Goal: Register for event/course

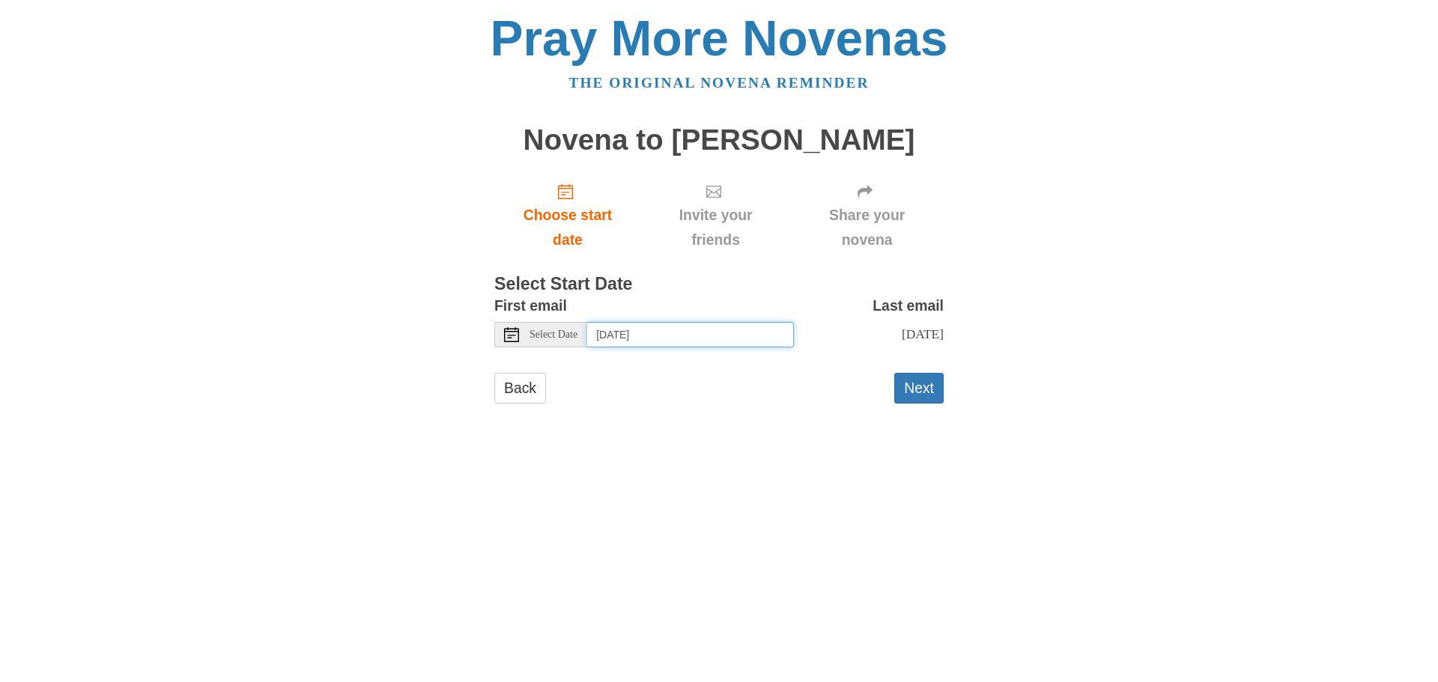
click at [715, 332] on input "[DATE]" at bounding box center [690, 334] width 207 height 25
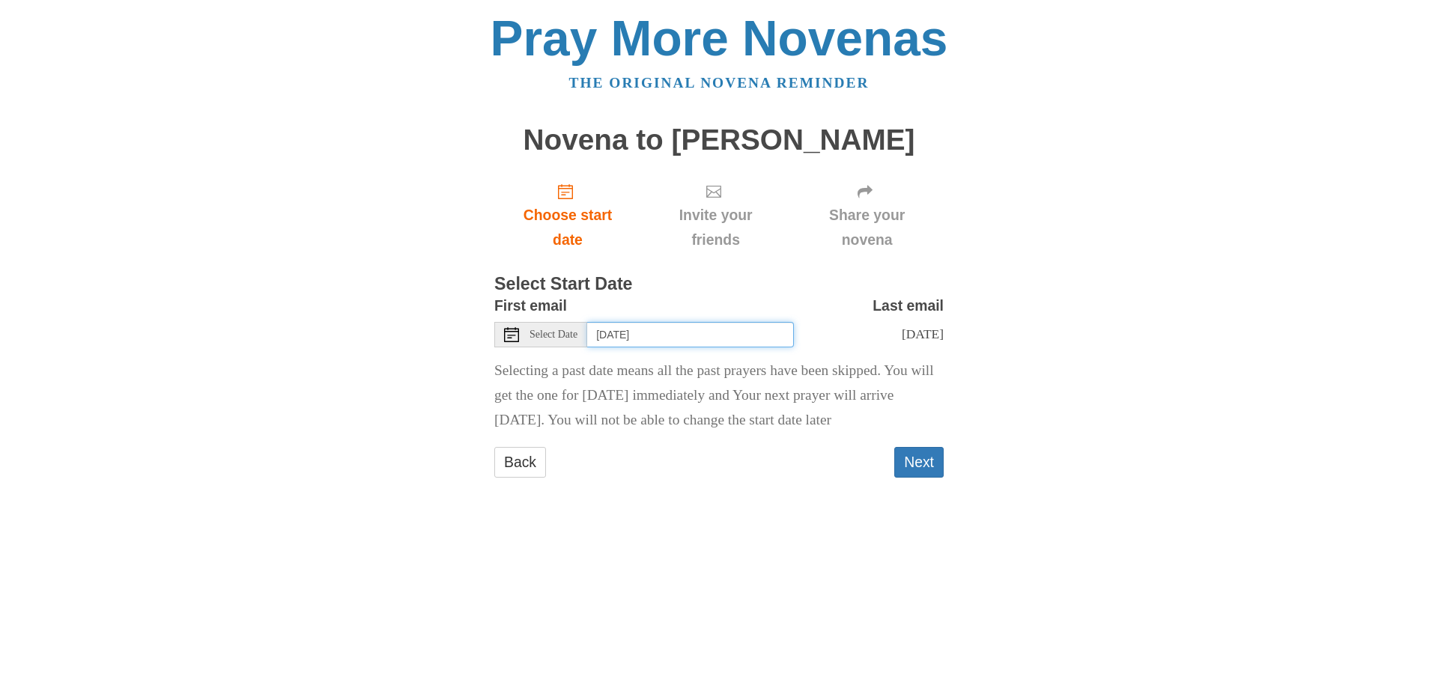
click at [669, 343] on input "[DATE]" at bounding box center [690, 334] width 207 height 25
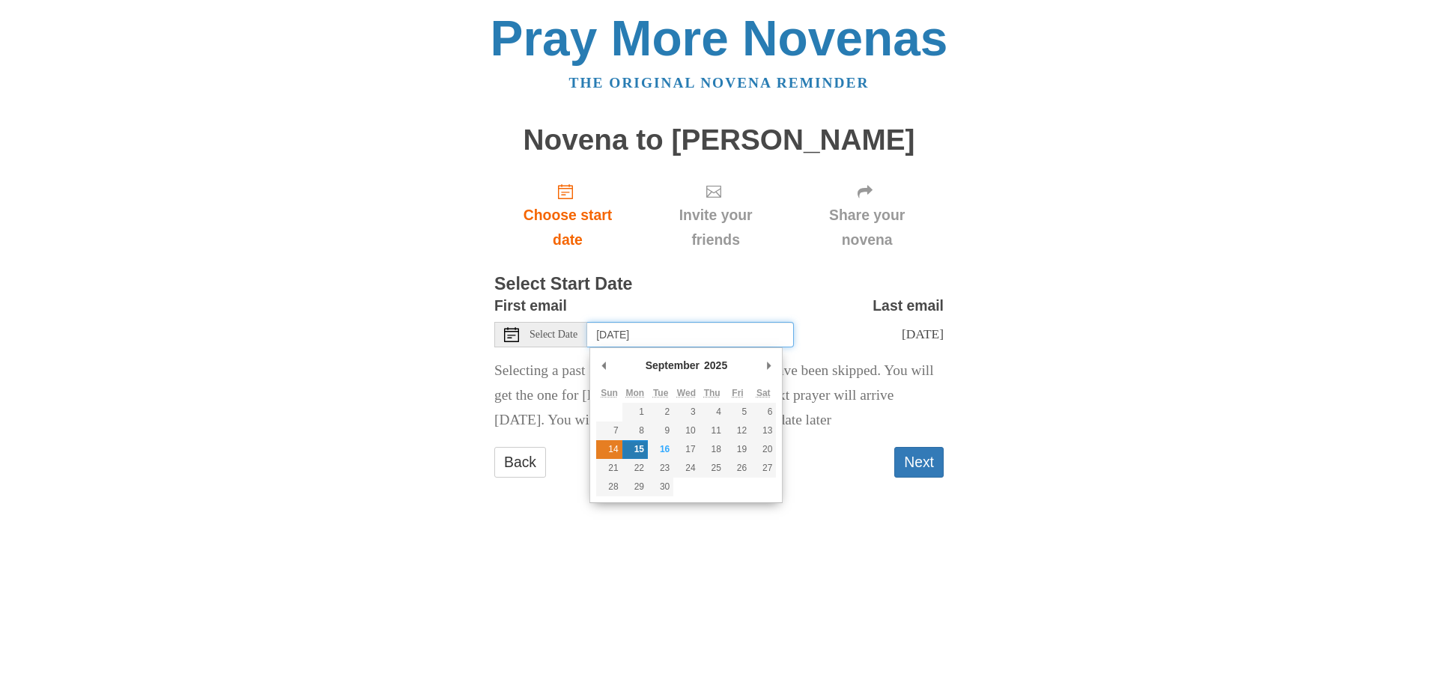
type input "[DATE]"
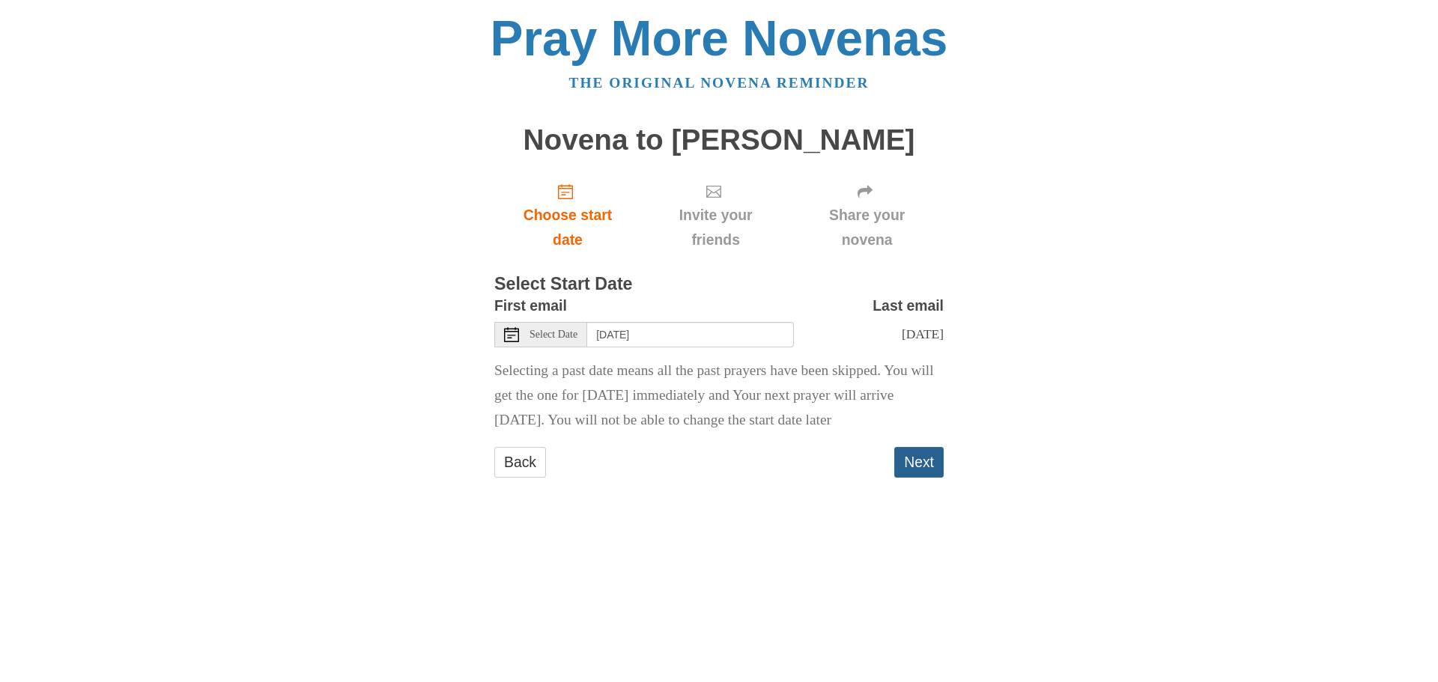
click at [929, 478] on button "Next" at bounding box center [918, 462] width 49 height 31
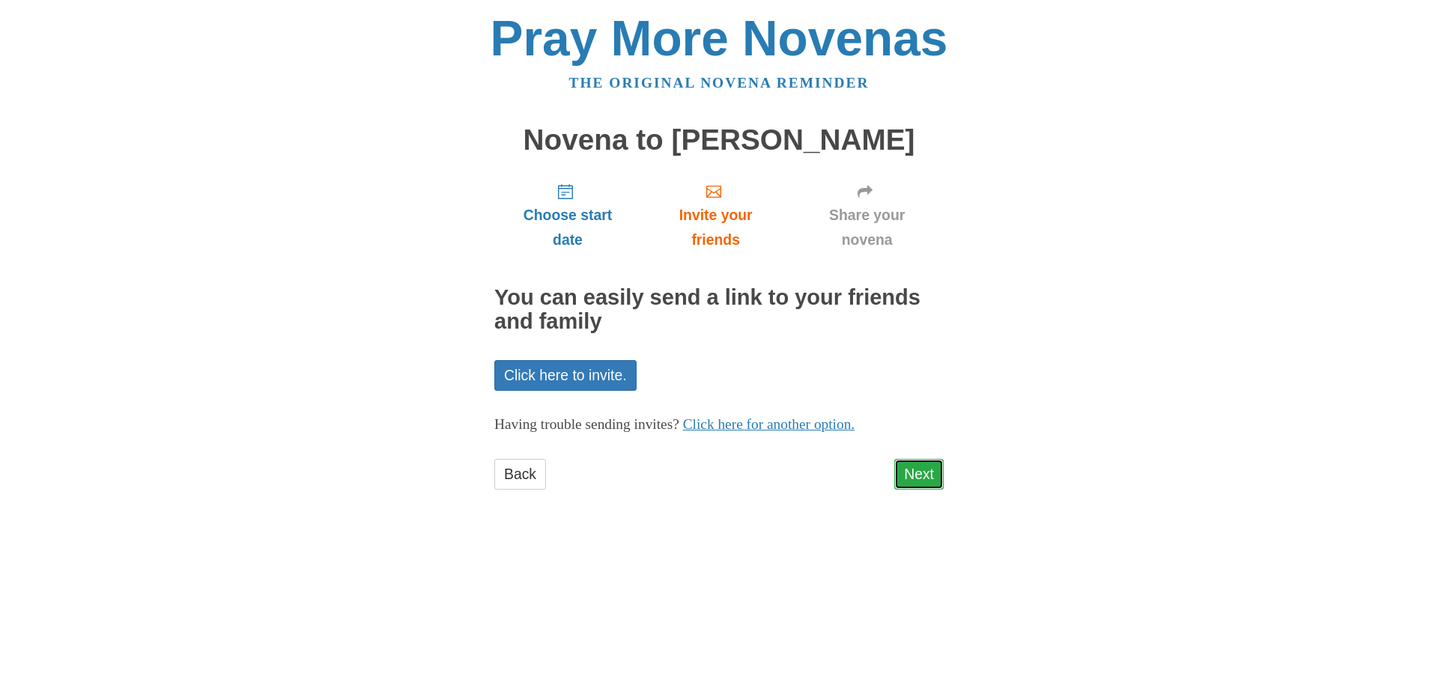
click at [925, 476] on link "Next" at bounding box center [918, 474] width 49 height 31
